Goal: Information Seeking & Learning: Learn about a topic

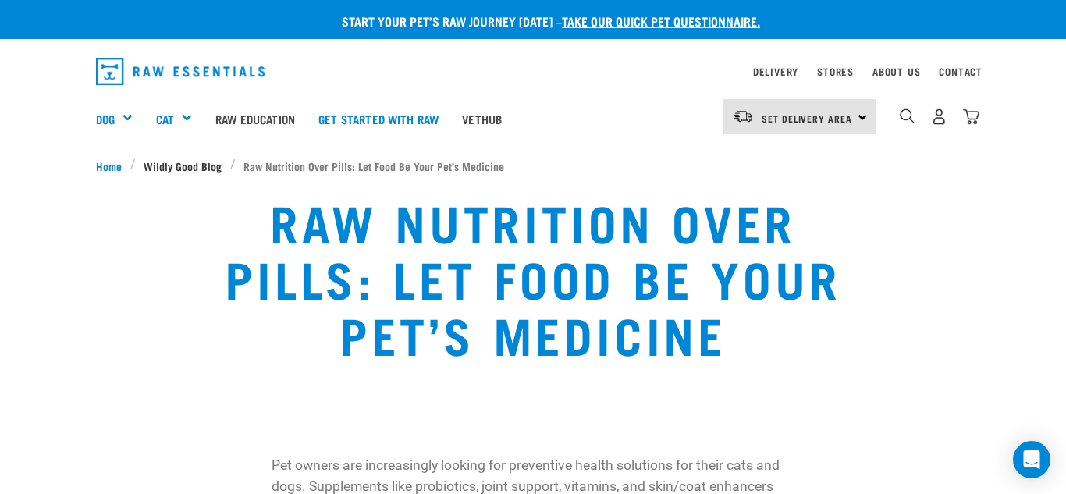
click at [166, 165] on span "Wildly Good Blog" at bounding box center [183, 166] width 78 height 16
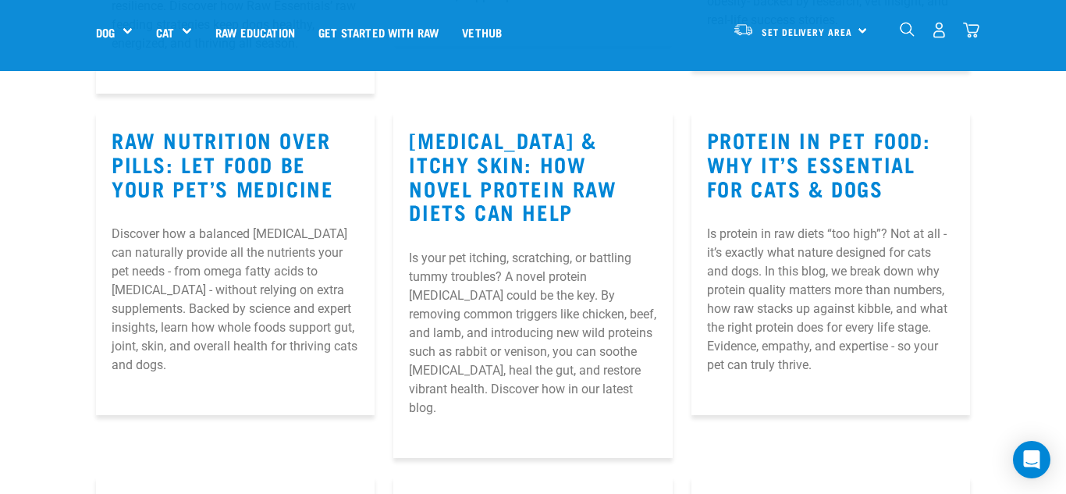
scroll to position [1186, 0]
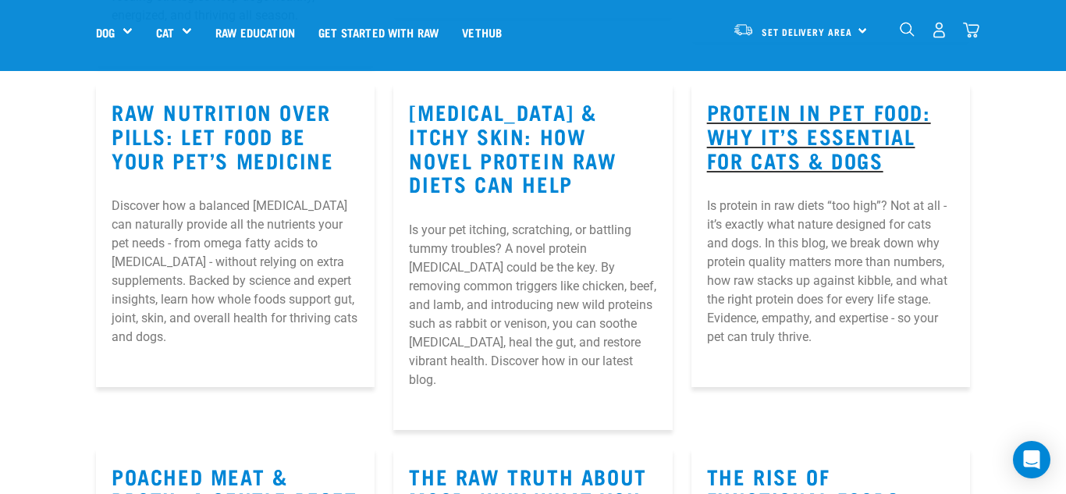
click at [786, 144] on h3 "Protein in Pet Food: Why It’s Essential for Cats & Dogs" at bounding box center [830, 136] width 247 height 72
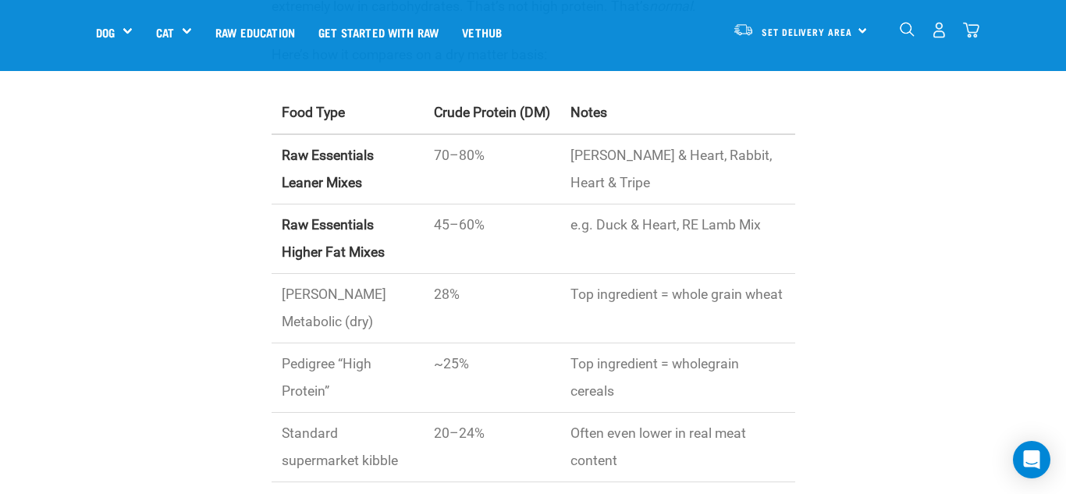
scroll to position [1186, 0]
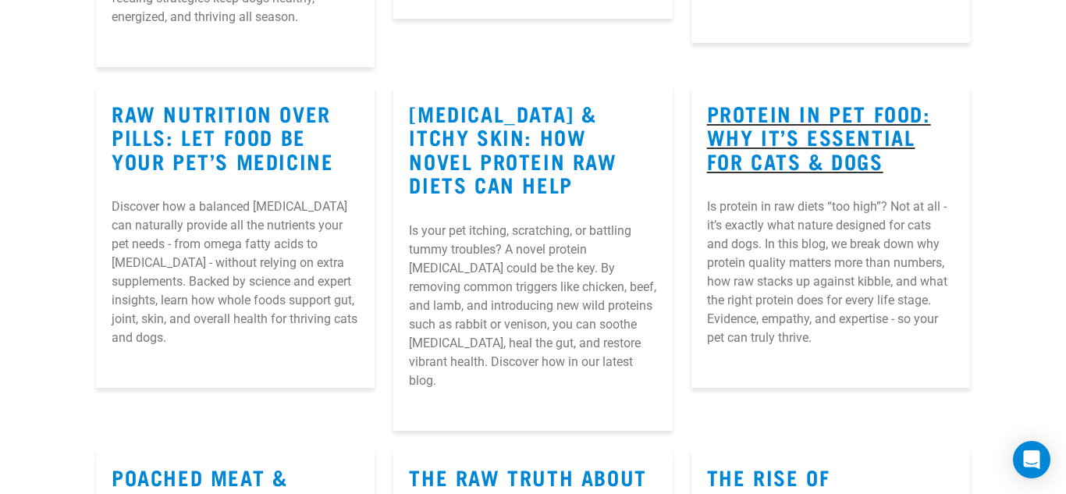
click at [834, 126] on h3 "Protein in Pet Food: Why It’s Essential for Cats & Dogs" at bounding box center [830, 137] width 247 height 72
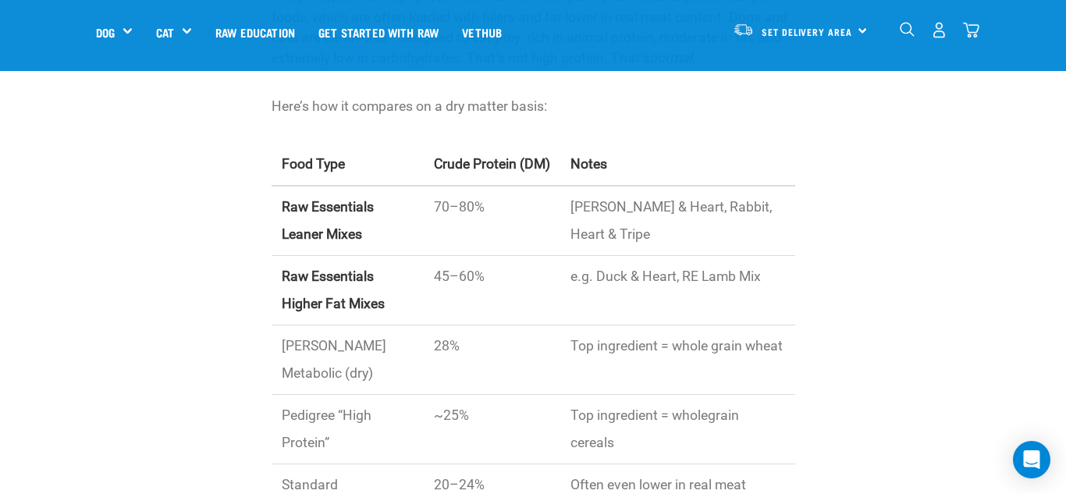
scroll to position [999, 0]
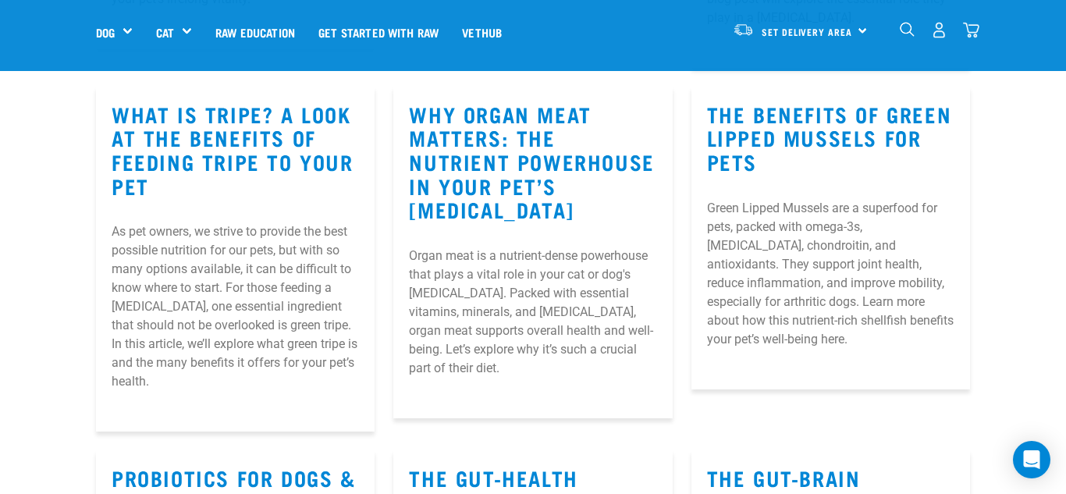
scroll to position [2231, 0]
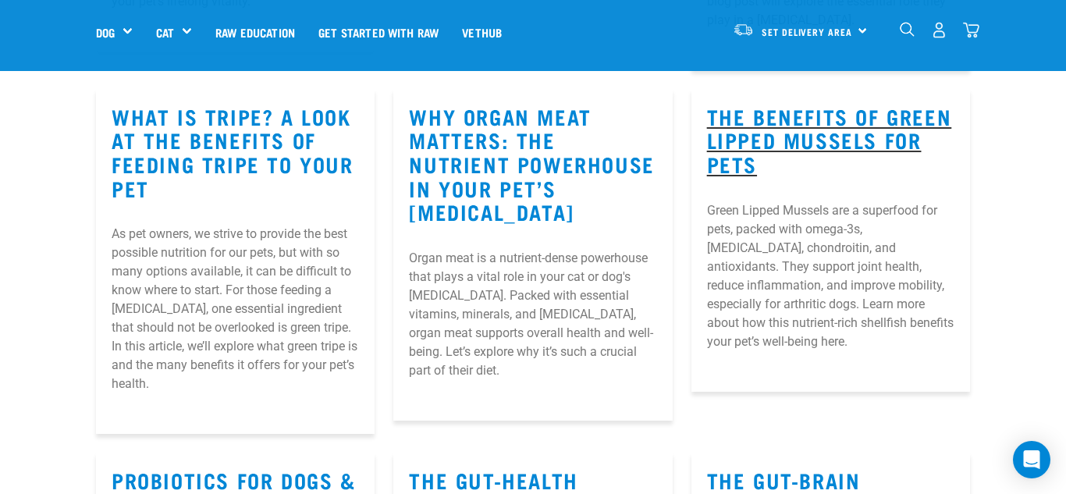
click at [832, 115] on h3 "The Benefits of Green Lipped Mussels for Pets" at bounding box center [830, 141] width 247 height 72
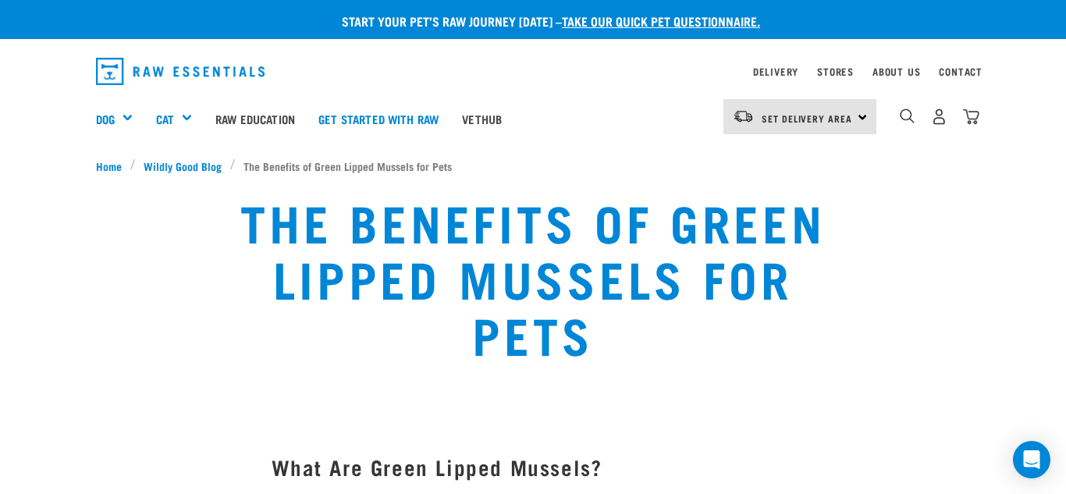
click at [1008, 235] on div "The Benefits of Green Lipped Mussels for Pets" at bounding box center [532, 289] width 1047 height 212
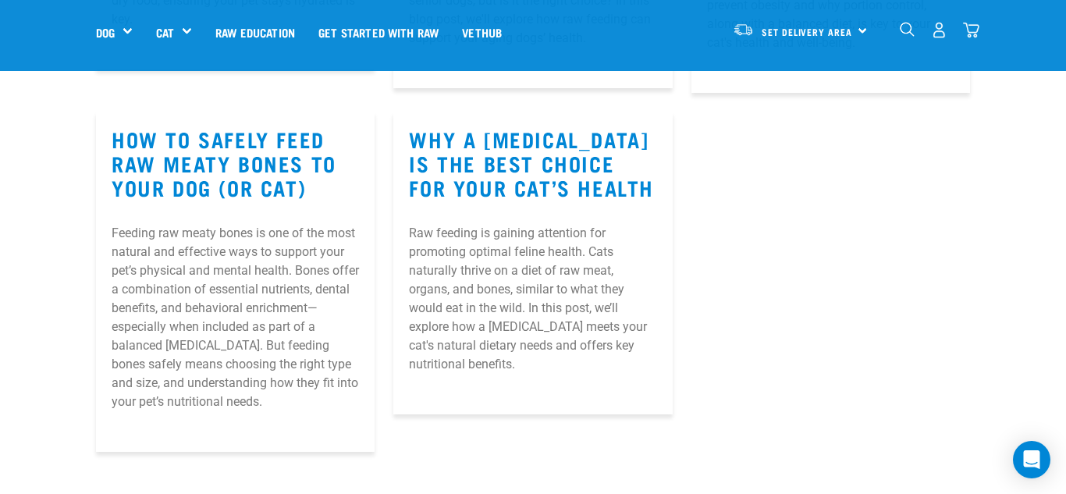
scroll to position [3184, 0]
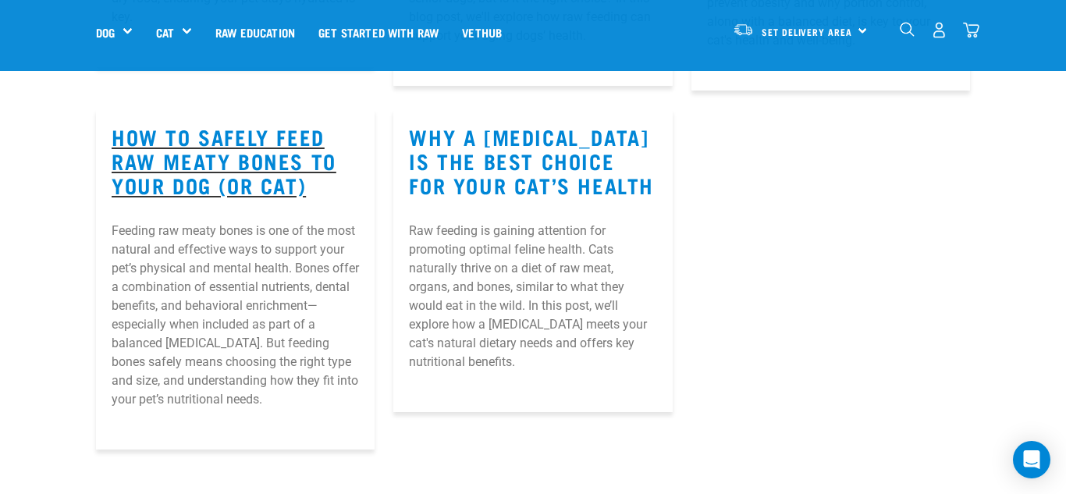
click at [250, 140] on h3 "How to Safely Feed Raw Meaty Bones to Your Dog (or Cat)" at bounding box center [235, 161] width 247 height 72
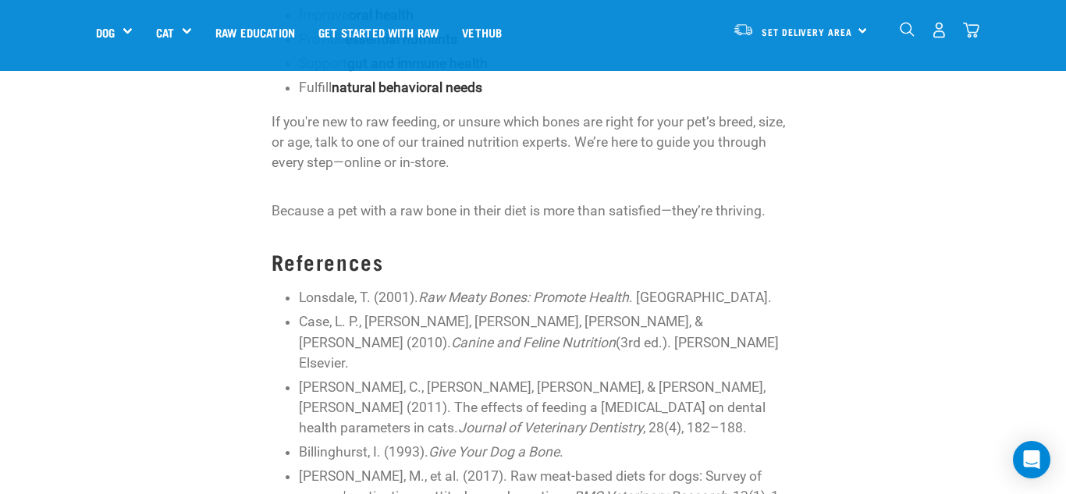
scroll to position [3246, 0]
